Goal: Download file/media

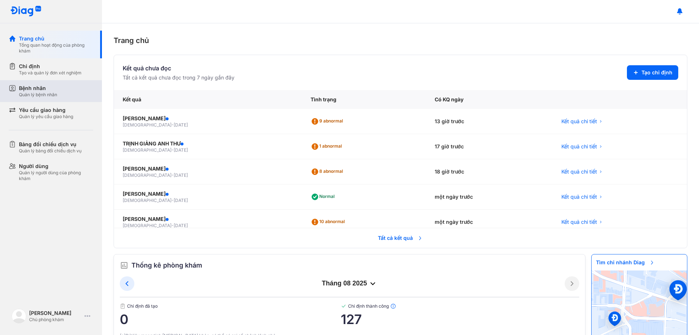
click at [54, 92] on div "Quản lý bệnh nhân" at bounding box center [38, 95] width 38 height 6
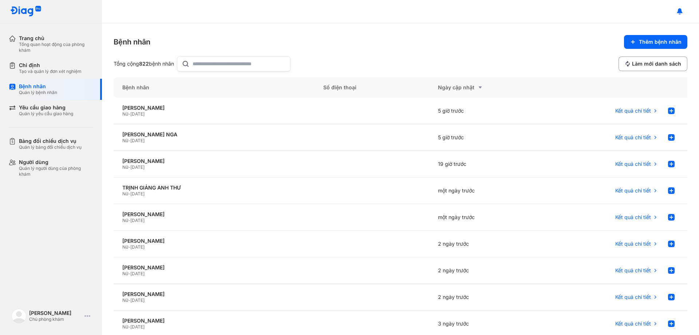
click at [225, 66] on input "text" at bounding box center [239, 63] width 93 height 15
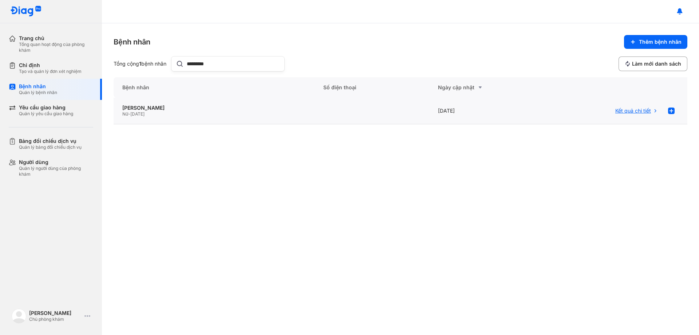
type input "*********"
click at [634, 111] on span "Kết quả chi tiết" at bounding box center [634, 110] width 36 height 7
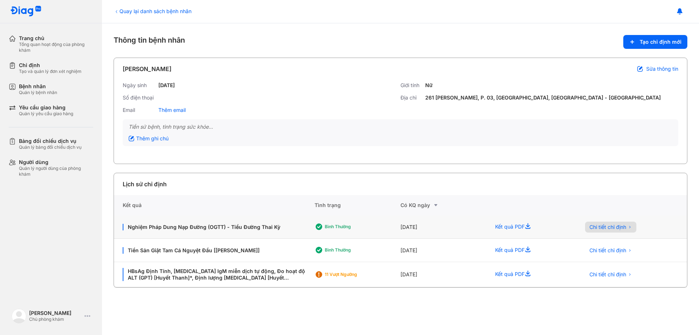
click at [604, 228] on span "Chi tiết chỉ định" at bounding box center [608, 227] width 37 height 7
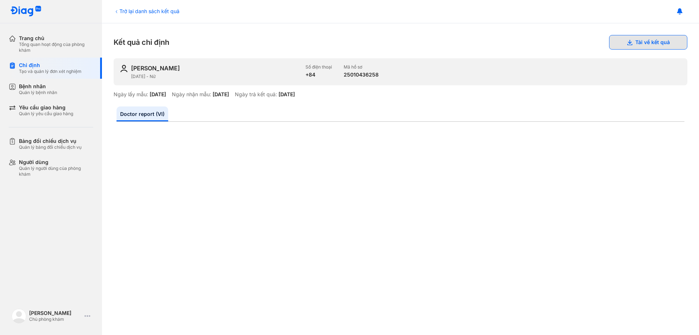
click at [646, 42] on button "Tải về kết quả" at bounding box center [648, 42] width 78 height 15
